Goal: Use online tool/utility: Utilize a website feature to perform a specific function

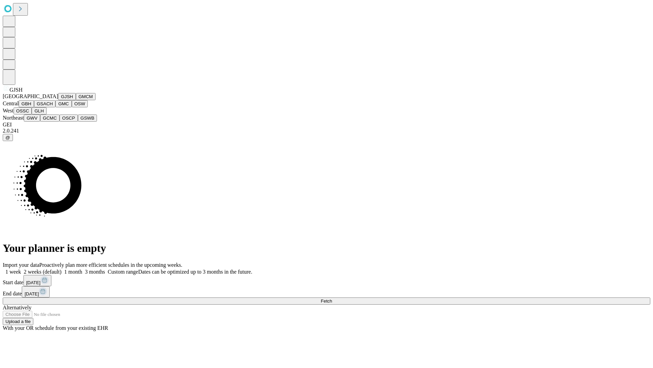
click at [58, 100] on button "GJSH" at bounding box center [67, 96] width 18 height 7
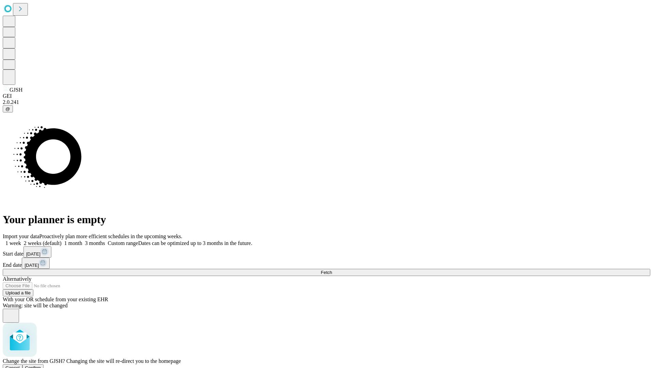
click at [41, 365] on span "Confirm" at bounding box center [33, 367] width 16 height 5
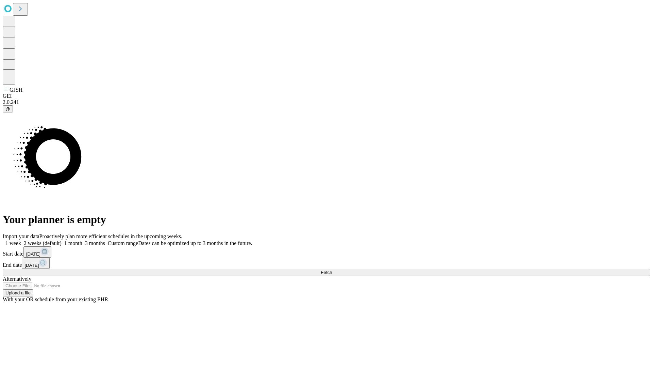
click at [62, 240] on label "2 weeks (default)" at bounding box center [41, 243] width 41 height 6
click at [332, 270] on span "Fetch" at bounding box center [326, 272] width 11 height 5
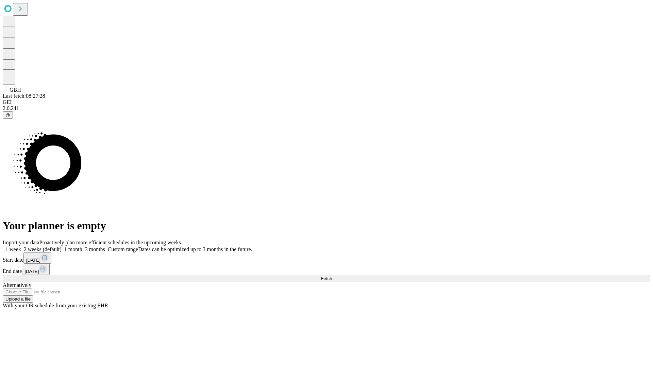
click at [62, 246] on label "2 weeks (default)" at bounding box center [41, 249] width 41 height 6
click at [332, 276] on span "Fetch" at bounding box center [326, 278] width 11 height 5
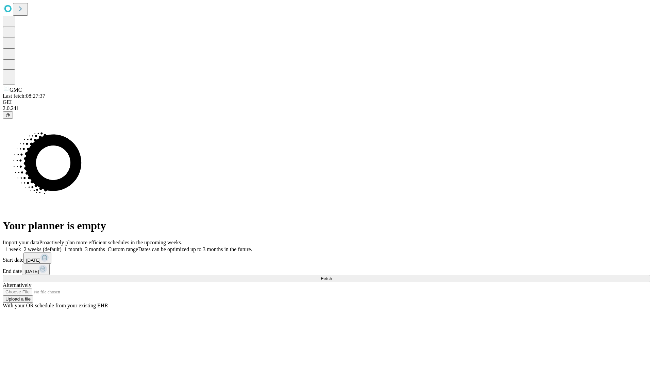
click at [62, 246] on label "2 weeks (default)" at bounding box center [41, 249] width 41 height 6
click at [332, 276] on span "Fetch" at bounding box center [326, 278] width 11 height 5
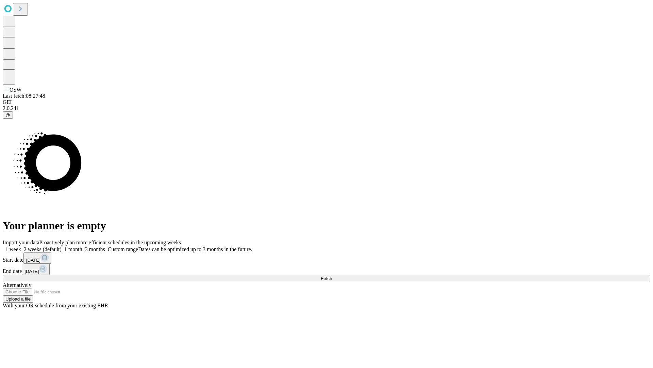
click at [62, 246] on label "2 weeks (default)" at bounding box center [41, 249] width 41 height 6
click at [332, 276] on span "Fetch" at bounding box center [326, 278] width 11 height 5
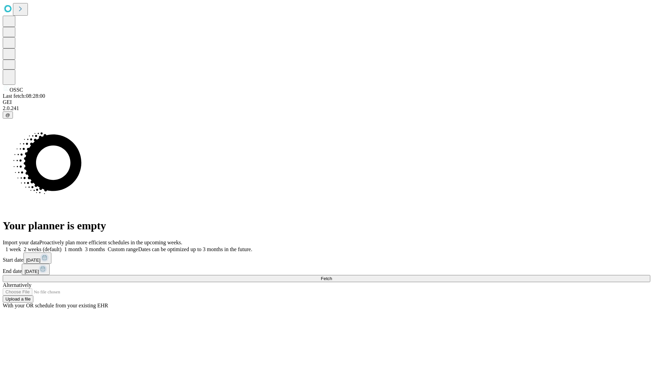
click at [332, 276] on span "Fetch" at bounding box center [326, 278] width 11 height 5
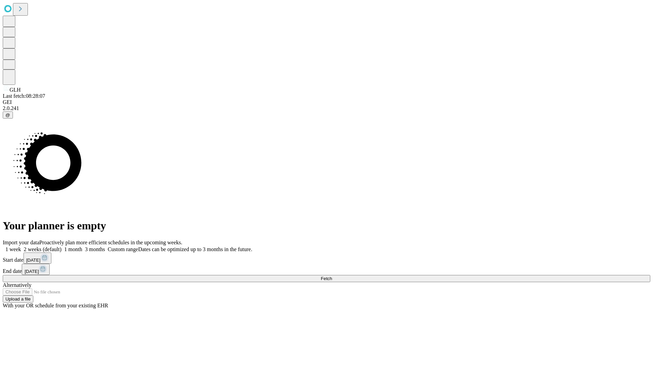
click at [62, 246] on label "2 weeks (default)" at bounding box center [41, 249] width 41 height 6
click at [332, 276] on span "Fetch" at bounding box center [326, 278] width 11 height 5
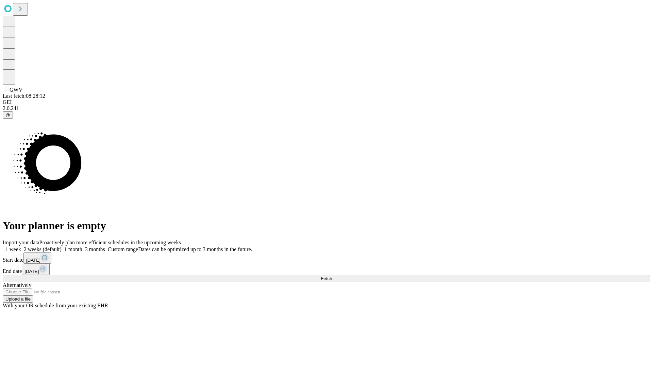
click at [62, 246] on label "2 weeks (default)" at bounding box center [41, 249] width 41 height 6
click at [332, 276] on span "Fetch" at bounding box center [326, 278] width 11 height 5
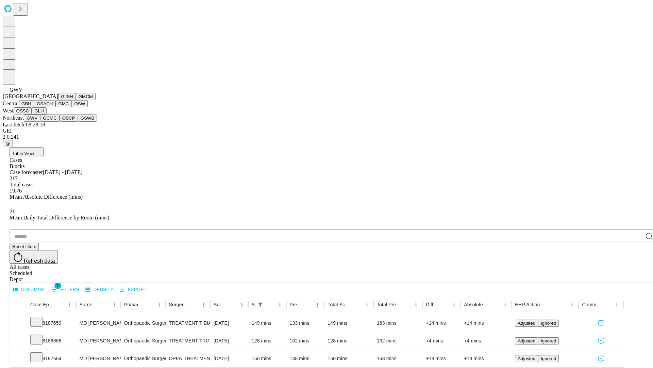
click at [53, 122] on button "GCMC" at bounding box center [49, 117] width 19 height 7
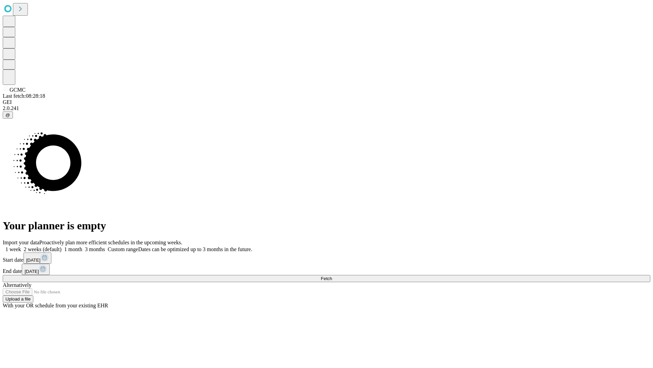
click at [62, 246] on label "2 weeks (default)" at bounding box center [41, 249] width 41 height 6
click at [332, 276] on span "Fetch" at bounding box center [326, 278] width 11 height 5
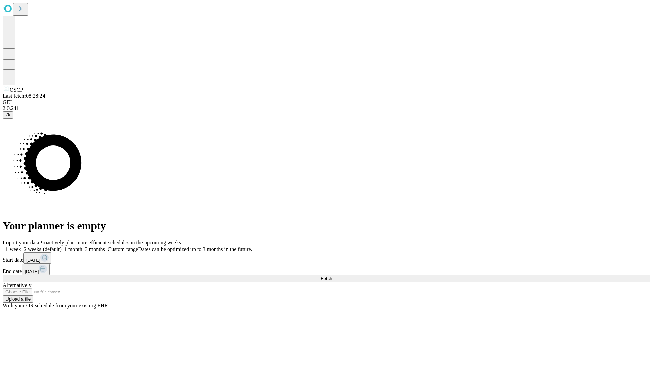
click at [62, 246] on label "2 weeks (default)" at bounding box center [41, 249] width 41 height 6
click at [332, 276] on span "Fetch" at bounding box center [326, 278] width 11 height 5
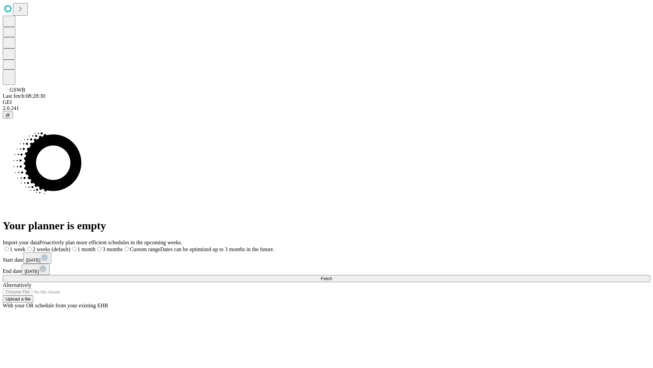
click at [70, 246] on label "2 weeks (default)" at bounding box center [48, 249] width 45 height 6
click at [332, 276] on span "Fetch" at bounding box center [326, 278] width 11 height 5
